Goal: Transaction & Acquisition: Subscribe to service/newsletter

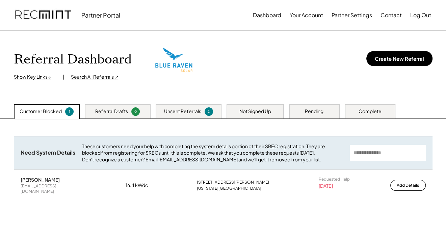
click at [270, 101] on div "Referral Dashboard Show Key Links ↓ | Search All Referrals ↗ Create New Referral" at bounding box center [223, 67] width 433 height 73
click at [267, 108] on div "Not Signed Up" at bounding box center [256, 111] width 32 height 7
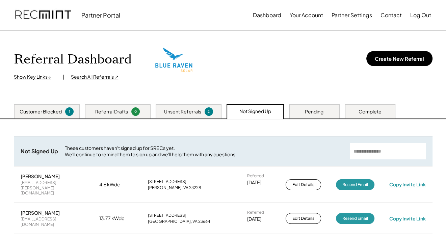
click at [410, 182] on div "Copy Invite Link" at bounding box center [407, 185] width 37 height 6
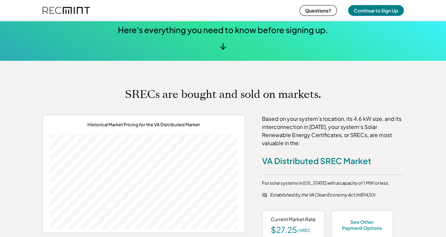
scroll to position [282, 0]
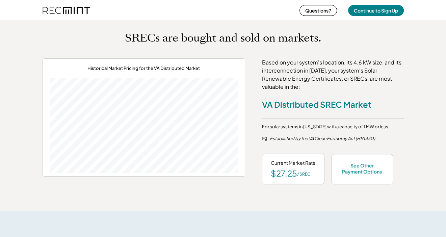
click at [368, 178] on div "See Other Payment Options" at bounding box center [363, 169] width 62 height 30
click at [361, 169] on div "See Other Payment Options" at bounding box center [362, 169] width 44 height 12
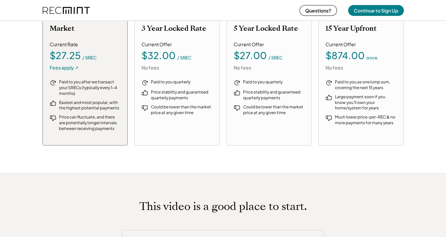
scroll to position [780, 0]
